Goal: Task Accomplishment & Management: Use online tool/utility

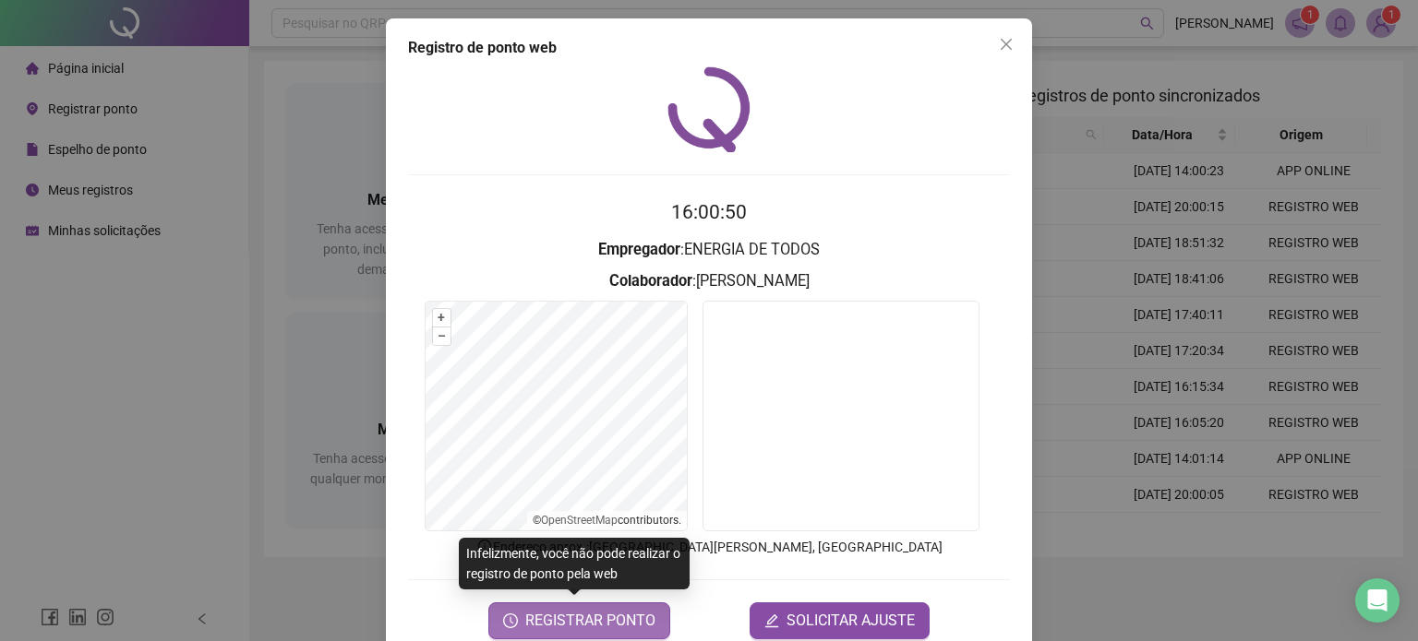
click at [584, 629] on span "REGISTRAR PONTO" at bounding box center [590, 621] width 130 height 22
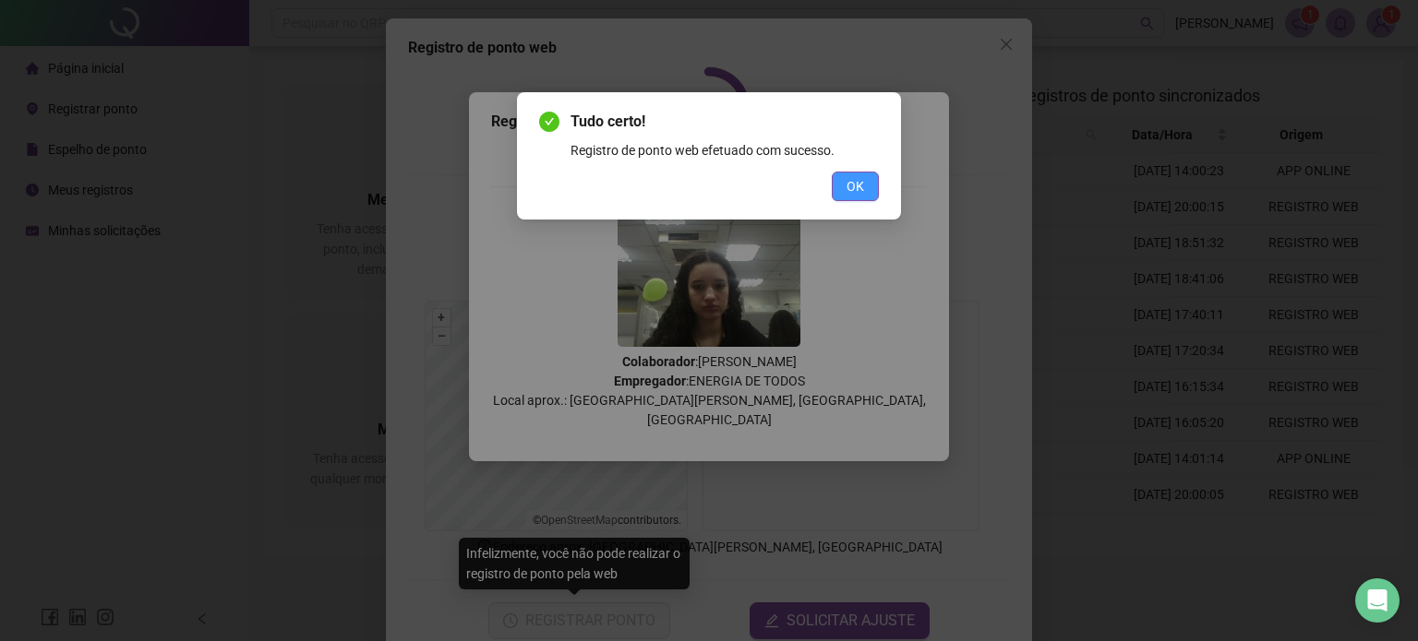
click at [864, 176] on button "OK" at bounding box center [855, 187] width 47 height 30
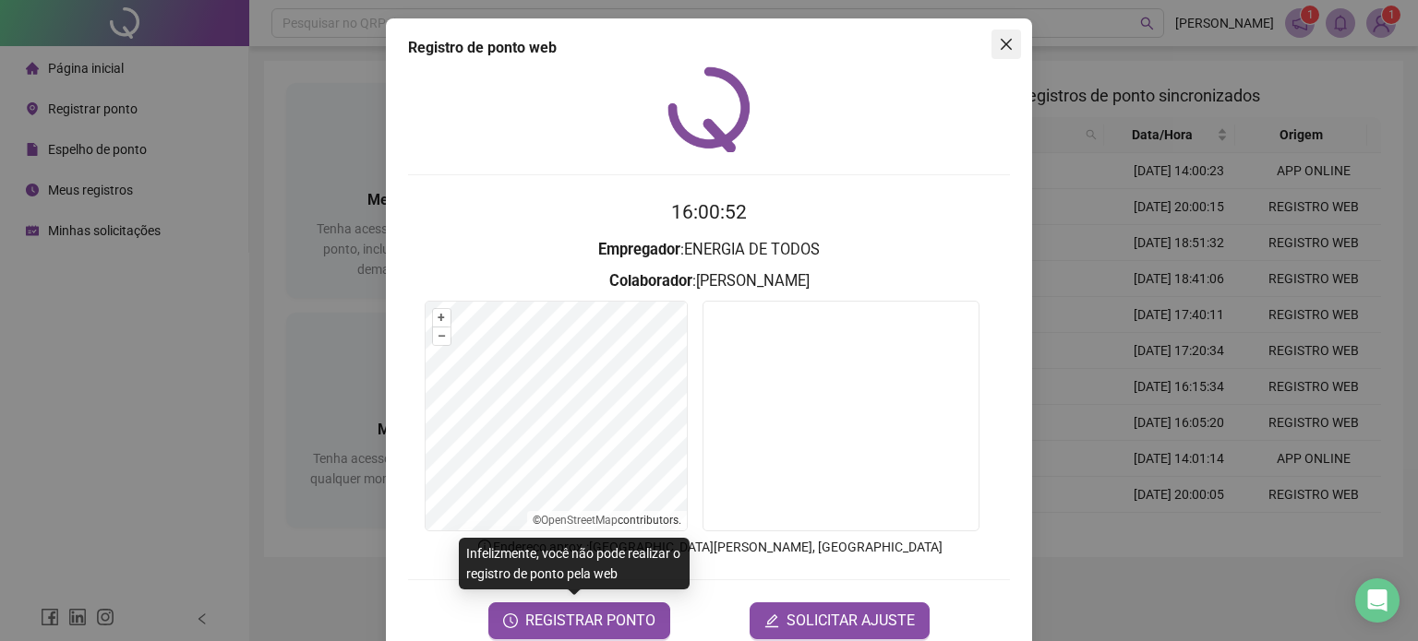
click at [1000, 56] on button "Close" at bounding box center [1006, 45] width 30 height 30
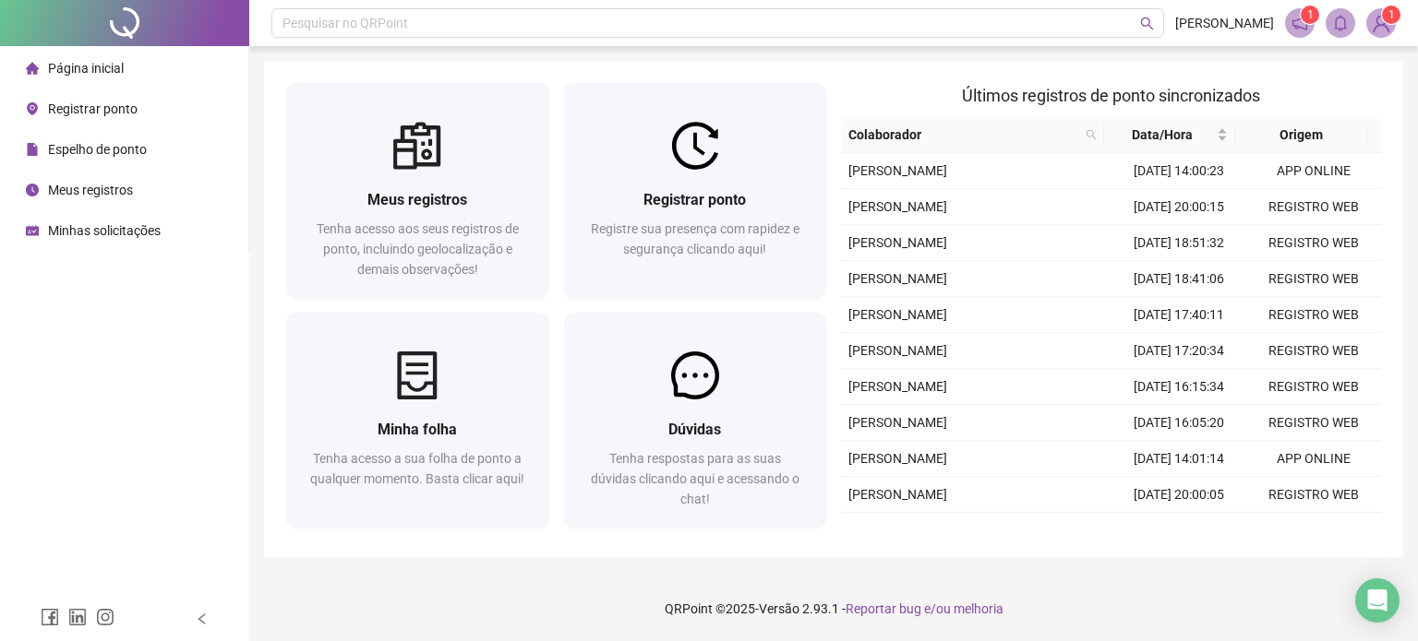
click at [843, 105] on h2 "Últimos registros de ponto sincronizados" at bounding box center [1111, 96] width 540 height 26
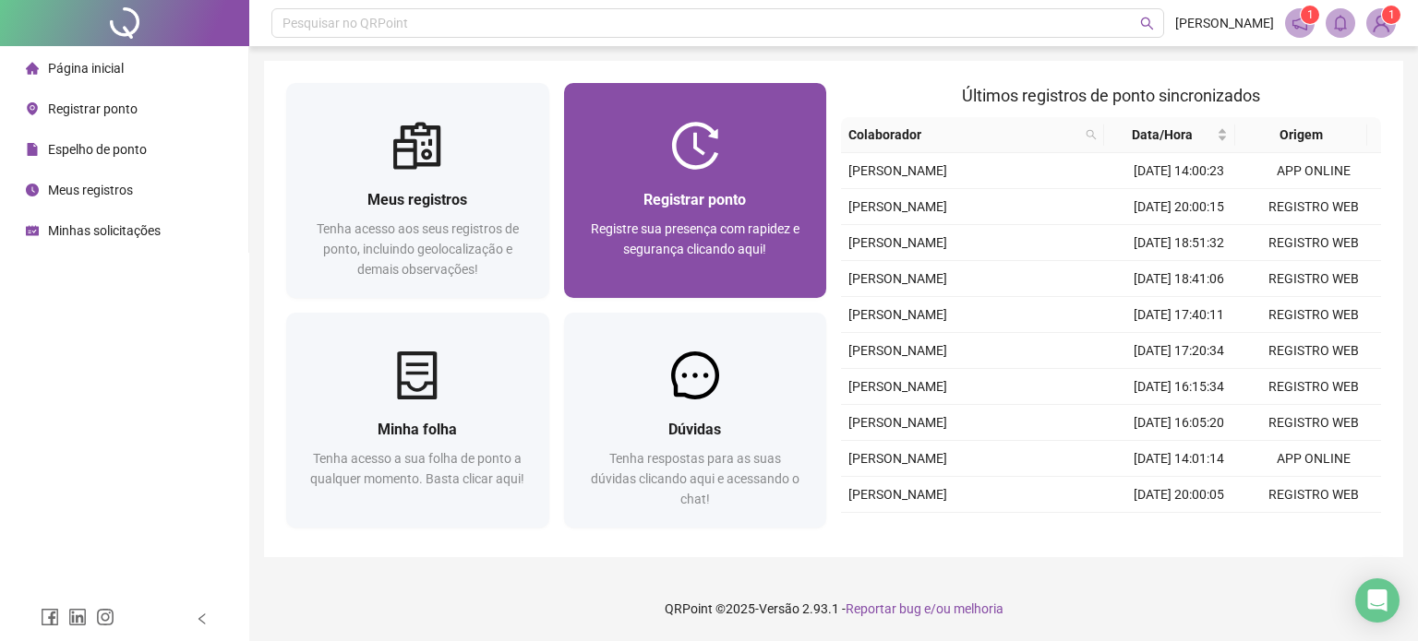
click at [739, 137] on div at bounding box center [695, 146] width 263 height 48
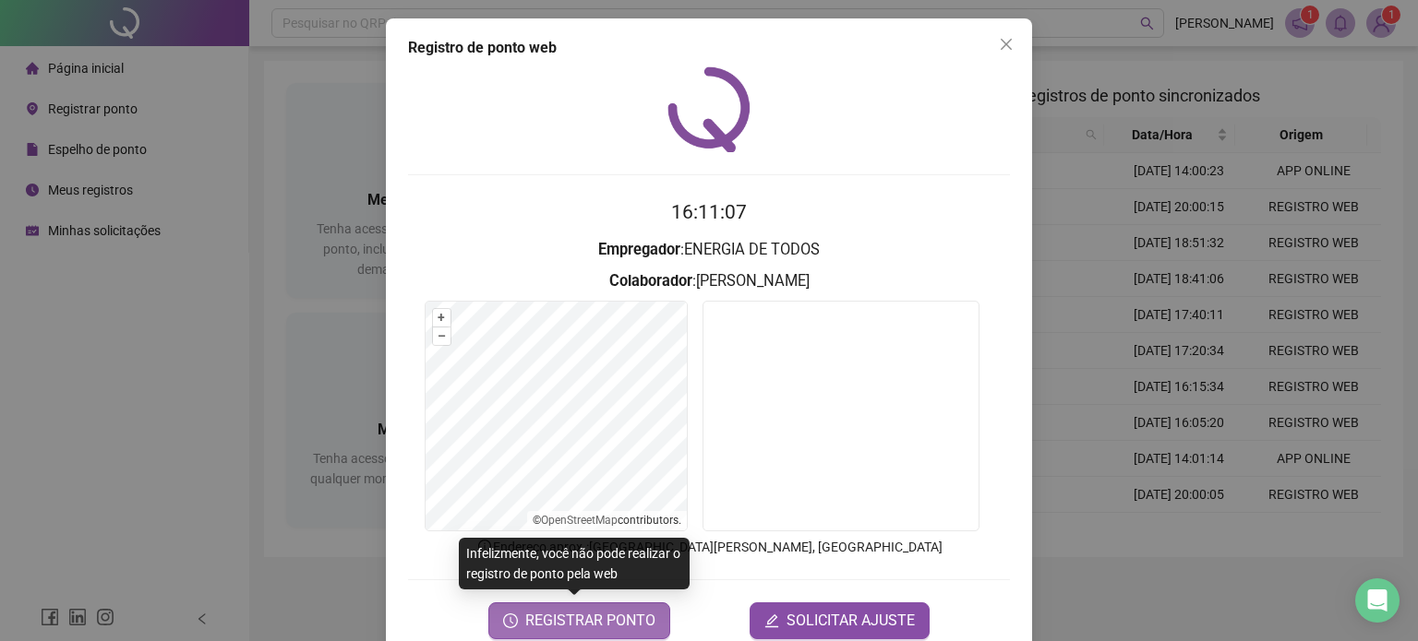
click at [591, 613] on span "REGISTRAR PONTO" at bounding box center [590, 621] width 130 height 22
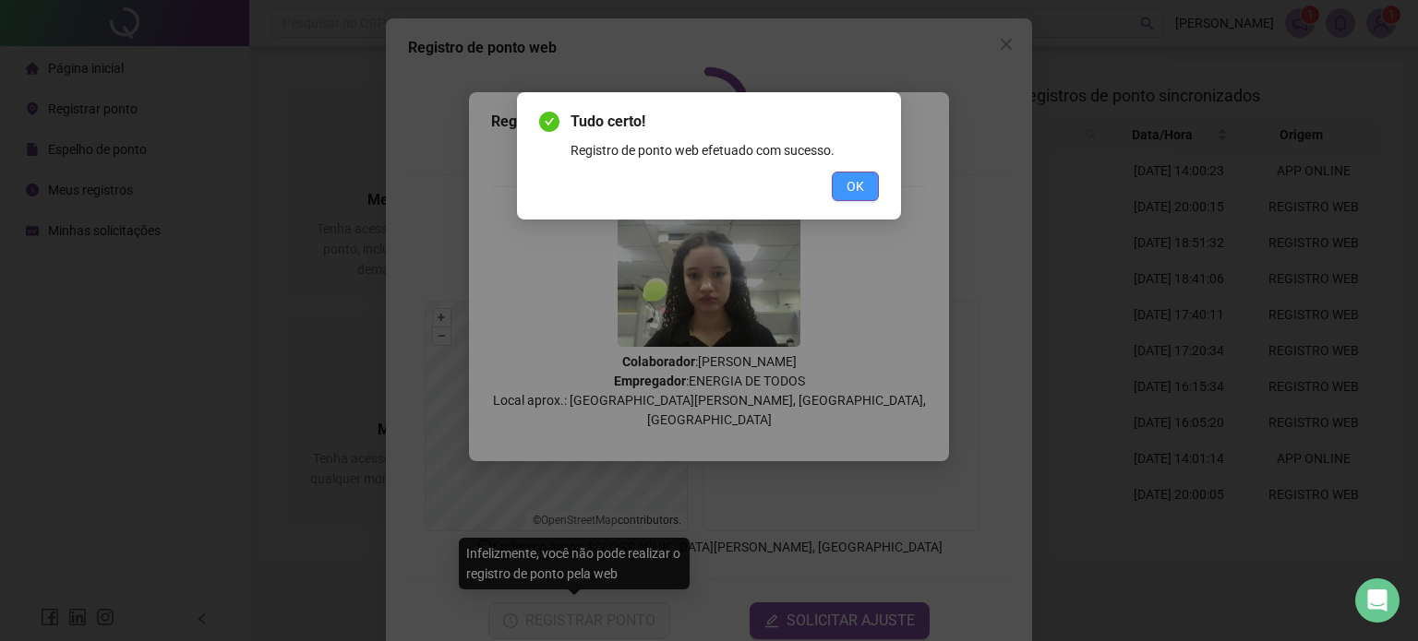
click at [855, 185] on span "OK" at bounding box center [855, 186] width 18 height 20
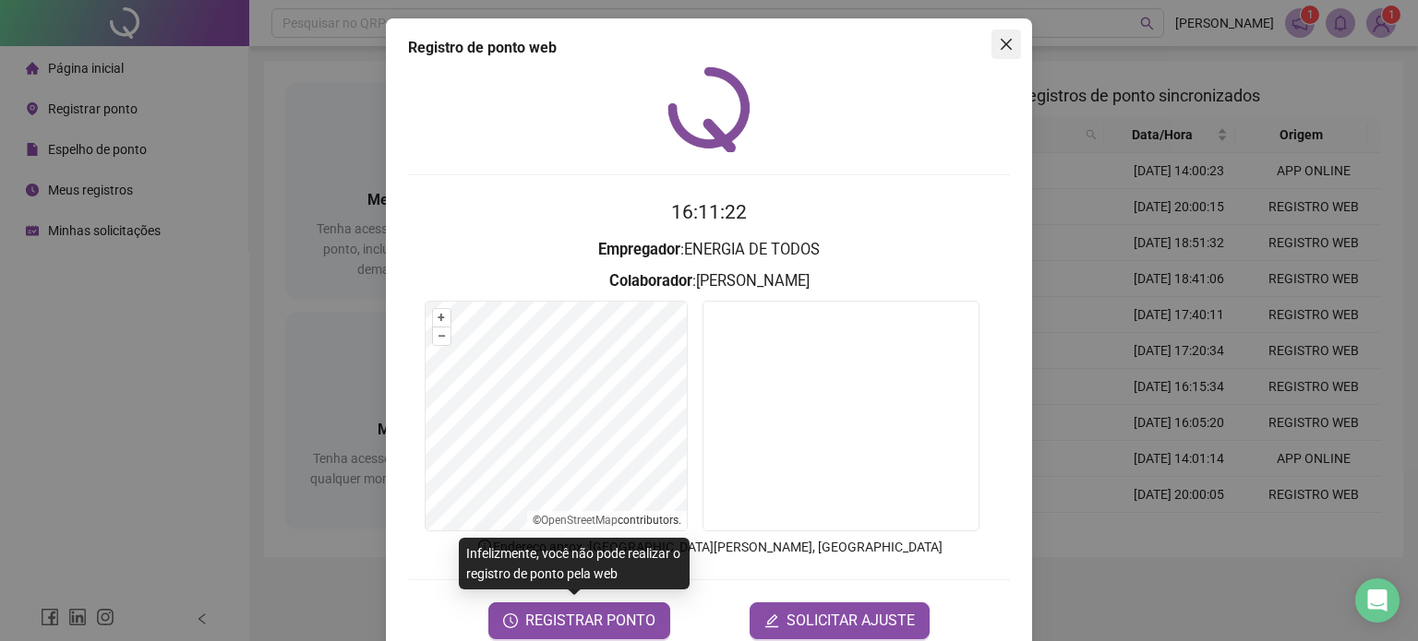
click at [1006, 42] on span "Close" at bounding box center [1006, 44] width 30 height 15
